Goal: Task Accomplishment & Management: Manage account settings

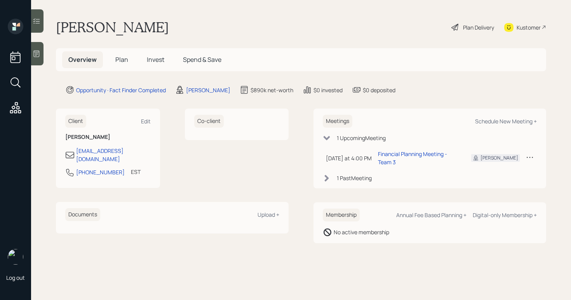
click at [466, 26] on div "Plan Delivery" at bounding box center [478, 27] width 31 height 8
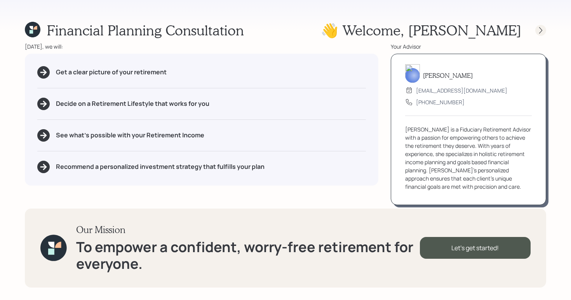
click at [538, 30] on icon at bounding box center [541, 30] width 8 height 8
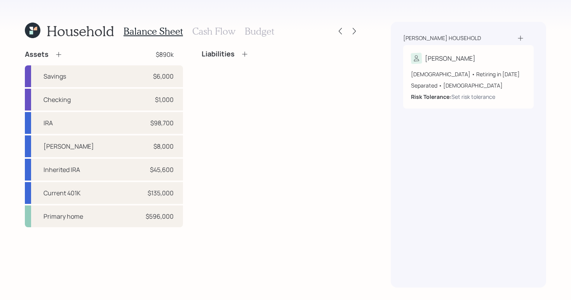
click at [37, 28] on icon at bounding box center [34, 28] width 3 height 3
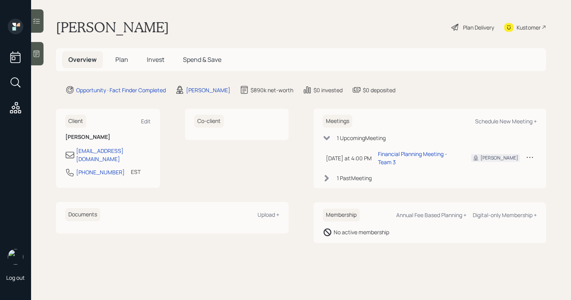
click at [477, 27] on div "Plan Delivery" at bounding box center [478, 27] width 31 height 8
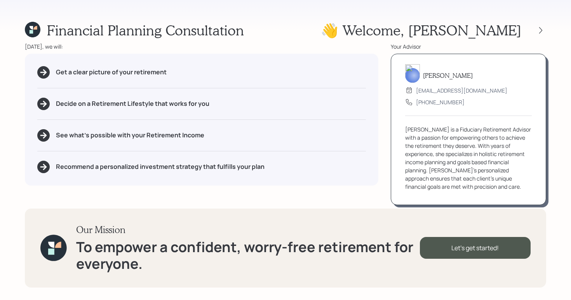
click at [32, 33] on icon at bounding box center [31, 31] width 3 height 3
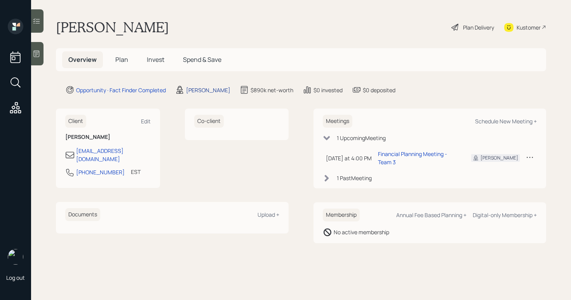
click at [198, 88] on div "[PERSON_NAME]" at bounding box center [208, 90] width 44 height 8
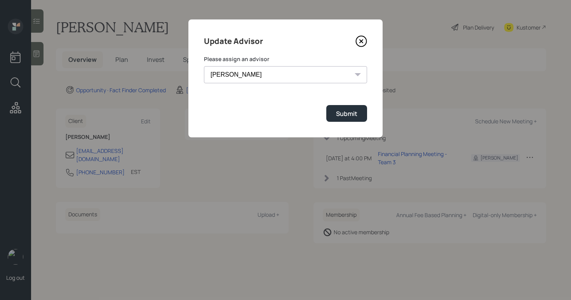
click at [278, 73] on select "[PERSON_NAME] [PERSON_NAME] End [PERSON_NAME] [PERSON_NAME] [PERSON_NAME] [PERS…" at bounding box center [285, 74] width 163 height 17
select select "b1d8ea90-abcc-42aa-86cc-4f33a132aacc"
click at [204, 66] on select "[PERSON_NAME] [PERSON_NAME] End [PERSON_NAME] [PERSON_NAME] [PERSON_NAME] [PERS…" at bounding box center [285, 74] width 163 height 17
click at [345, 114] on div "Submit" at bounding box center [346, 113] width 21 height 9
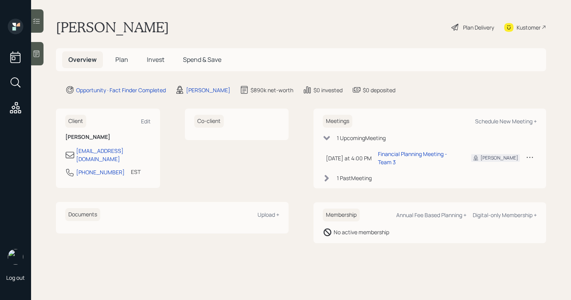
click at [477, 29] on div "Plan Delivery" at bounding box center [478, 27] width 31 height 8
